Goal: Find specific page/section: Find specific page/section

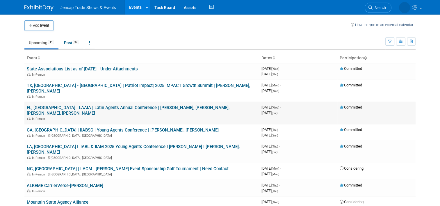
click at [155, 105] on link "FL, [GEOGRAPHIC_DATA] | LAAIA | Latin Agents Annual Conference | [PERSON_NAME],…" at bounding box center [128, 110] width 203 height 11
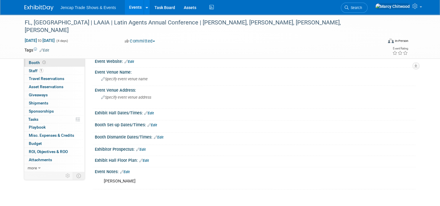
click at [33, 61] on span "Booth" at bounding box center [38, 62] width 18 height 5
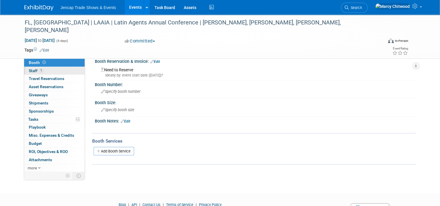
click at [31, 71] on span "Staff 1" at bounding box center [36, 70] width 15 height 5
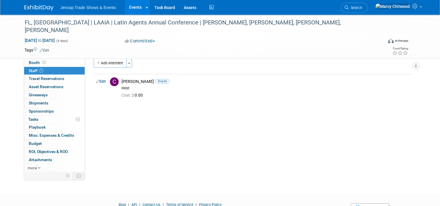
click at [31, 54] on span "Event Information" at bounding box center [45, 54] width 33 height 5
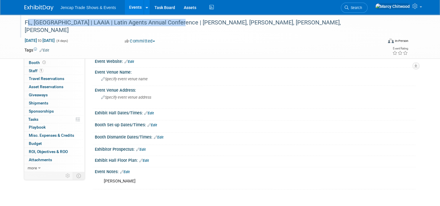
drag, startPoint x: 173, startPoint y: 23, endPoint x: 21, endPoint y: 20, distance: 151.9
click at [23, 20] on div "FL, [GEOGRAPHIC_DATA] | LAAIA | Latin Agents Annual Conference | [PERSON_NAME],…" at bounding box center [199, 26] width 353 height 18
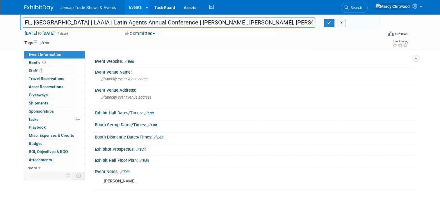
drag, startPoint x: 173, startPoint y: 23, endPoint x: 17, endPoint y: 21, distance: 155.4
click at [18, 19] on div "FL, [GEOGRAPHIC_DATA] | LAAIA | Latin Agents Annual Conference | [PERSON_NAME],…" at bounding box center [168, 23] width 301 height 9
click at [261, 42] on td at bounding box center [196, 43] width 294 height 6
click at [34, 5] on img at bounding box center [38, 8] width 29 height 6
